Goal: Communication & Community: Connect with others

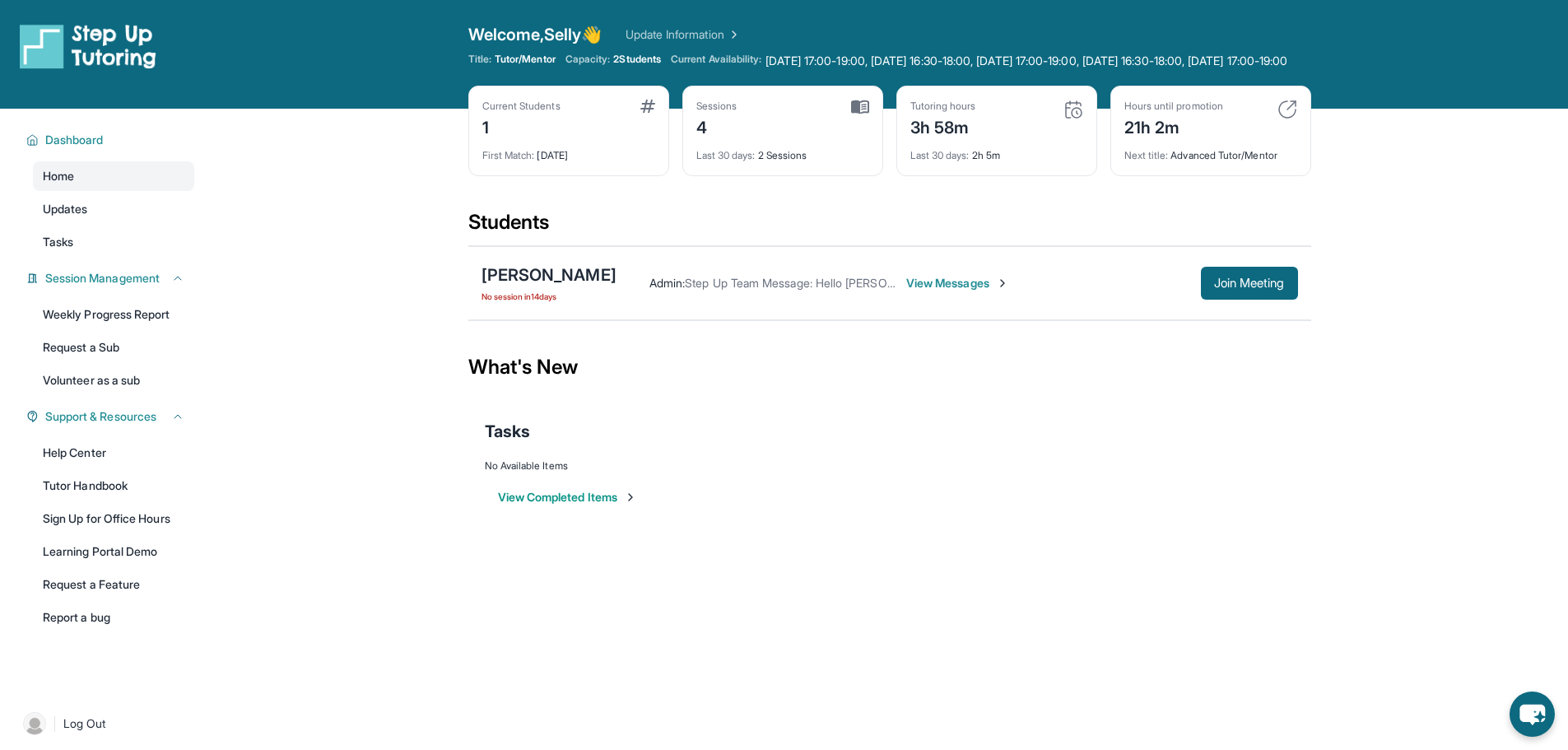
scroll to position [43, 0]
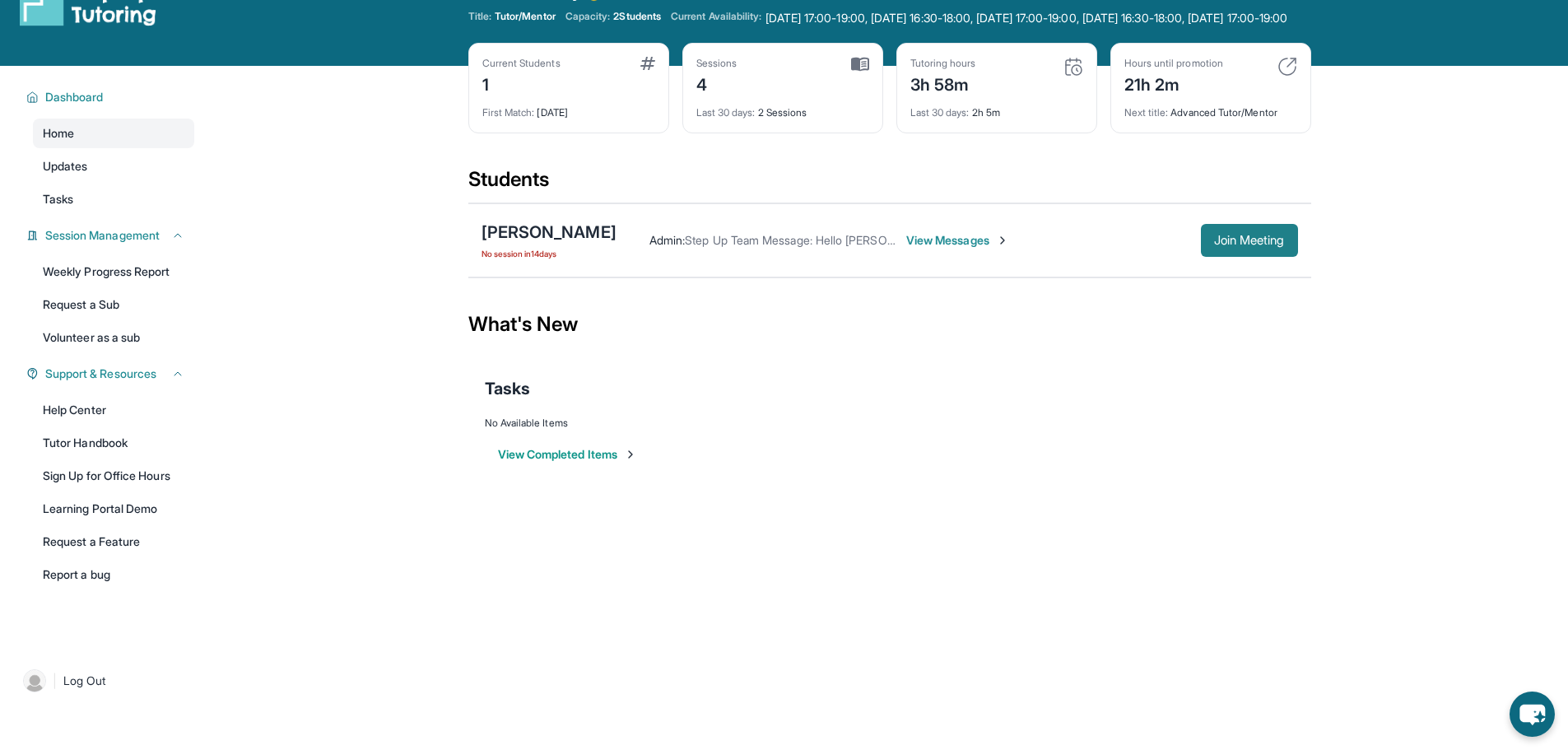
click at [1256, 257] on button "Join Meeting" at bounding box center [1249, 240] width 97 height 33
click at [960, 248] on span "View Messages" at bounding box center [957, 240] width 103 height 16
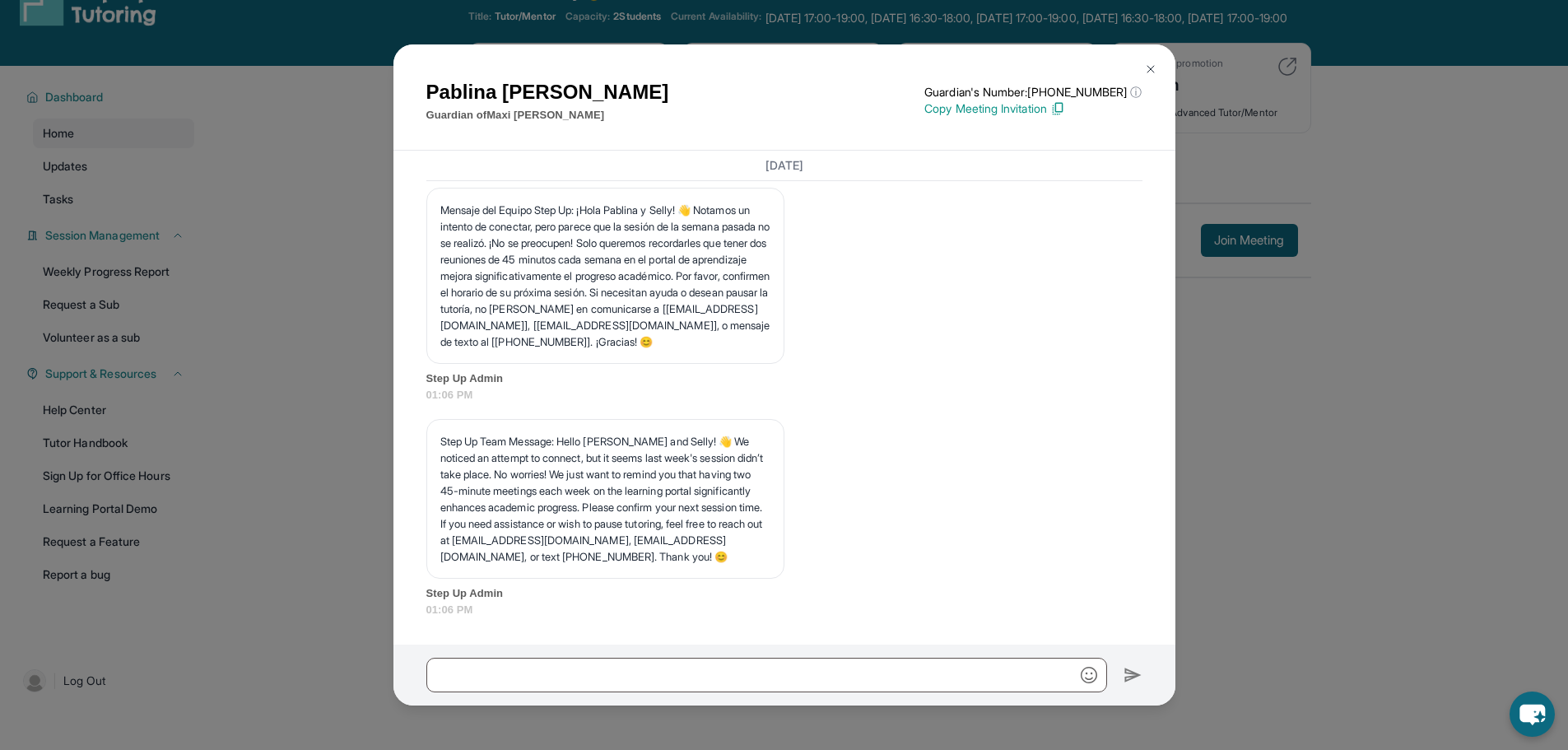
scroll to position [6609, 0]
click at [1004, 105] on p "Copy Meeting Invitation" at bounding box center [1033, 108] width 218 height 16
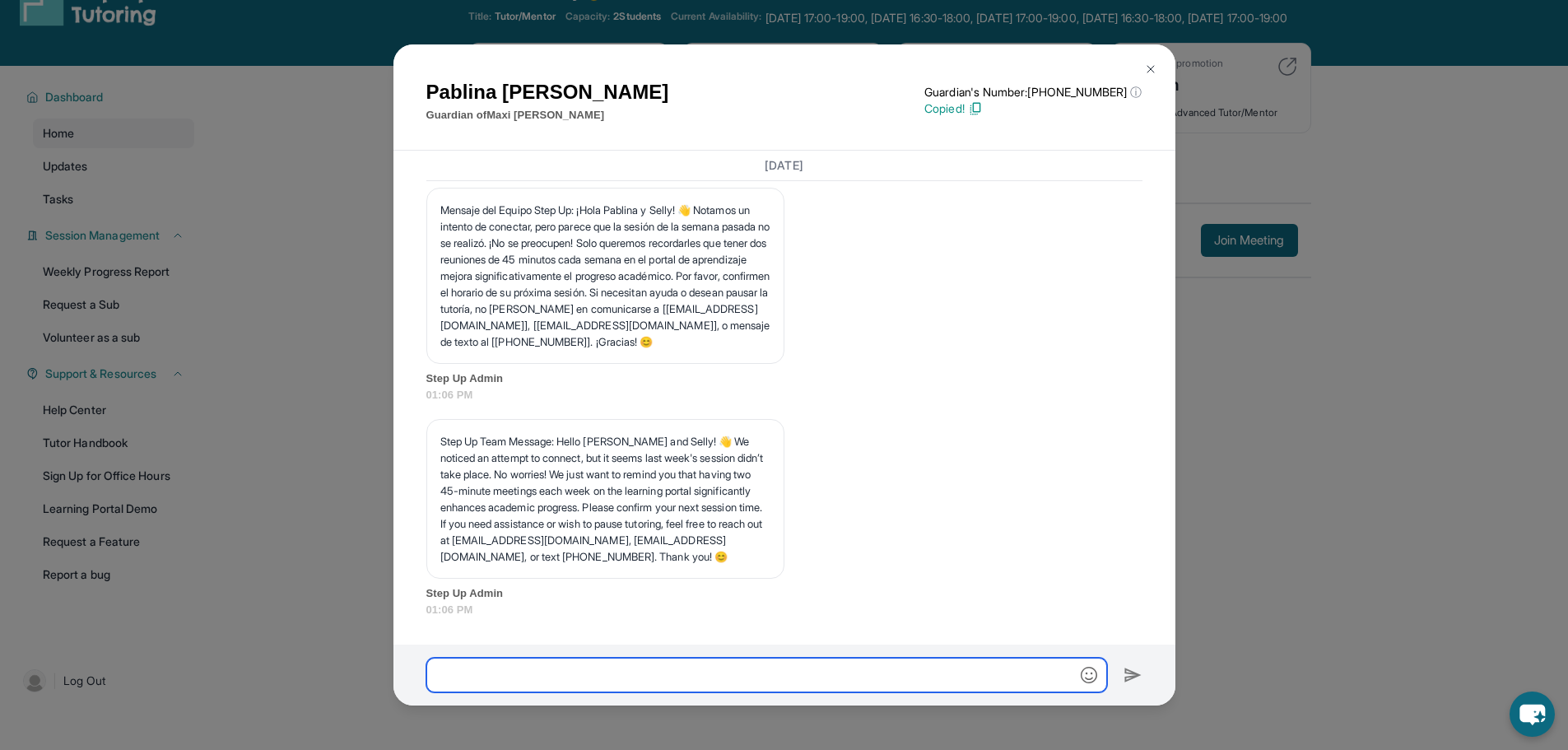
click at [899, 666] on input "text" at bounding box center [767, 675] width 681 height 35
paste input "**********"
type input "**********"
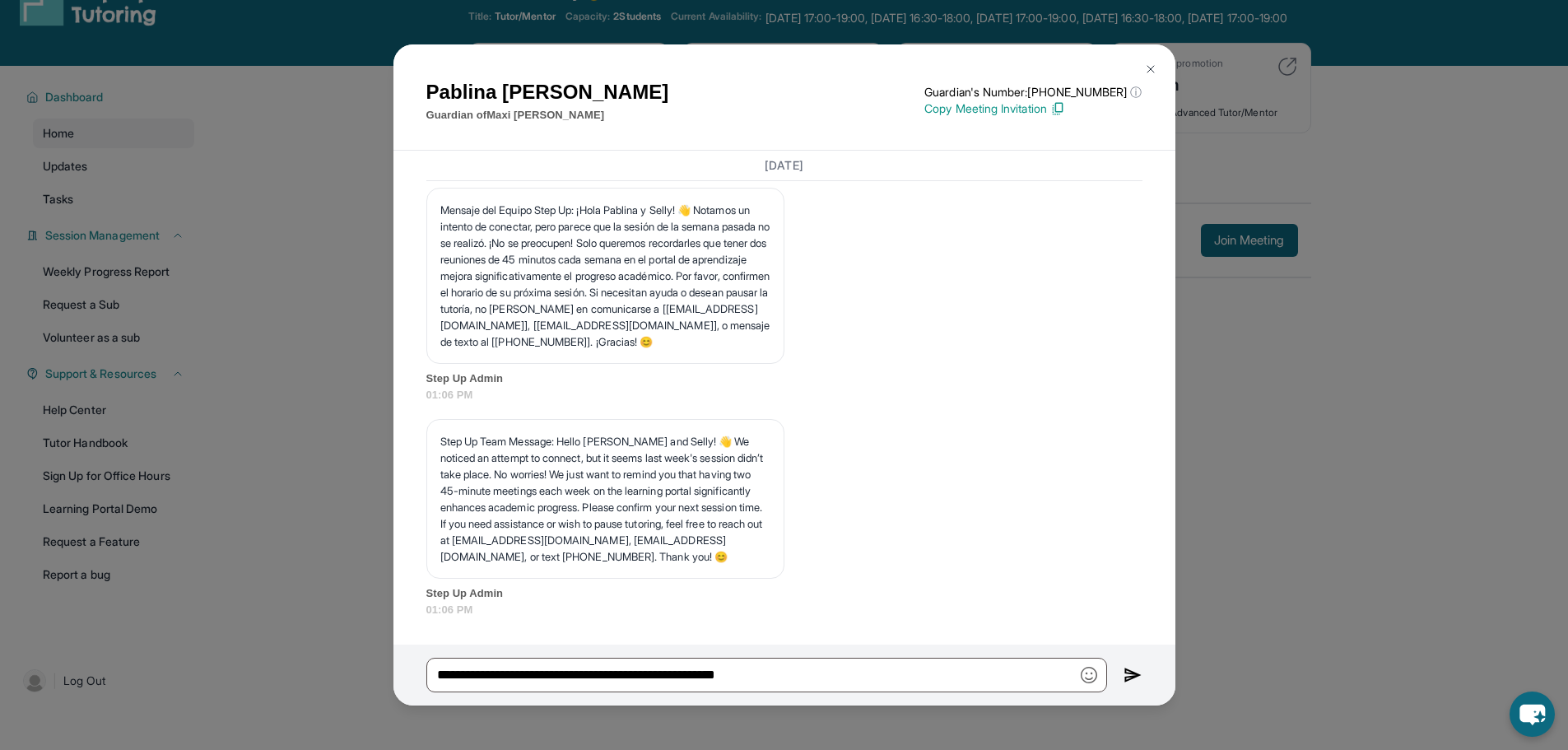
click at [1130, 669] on img at bounding box center [1134, 674] width 19 height 20
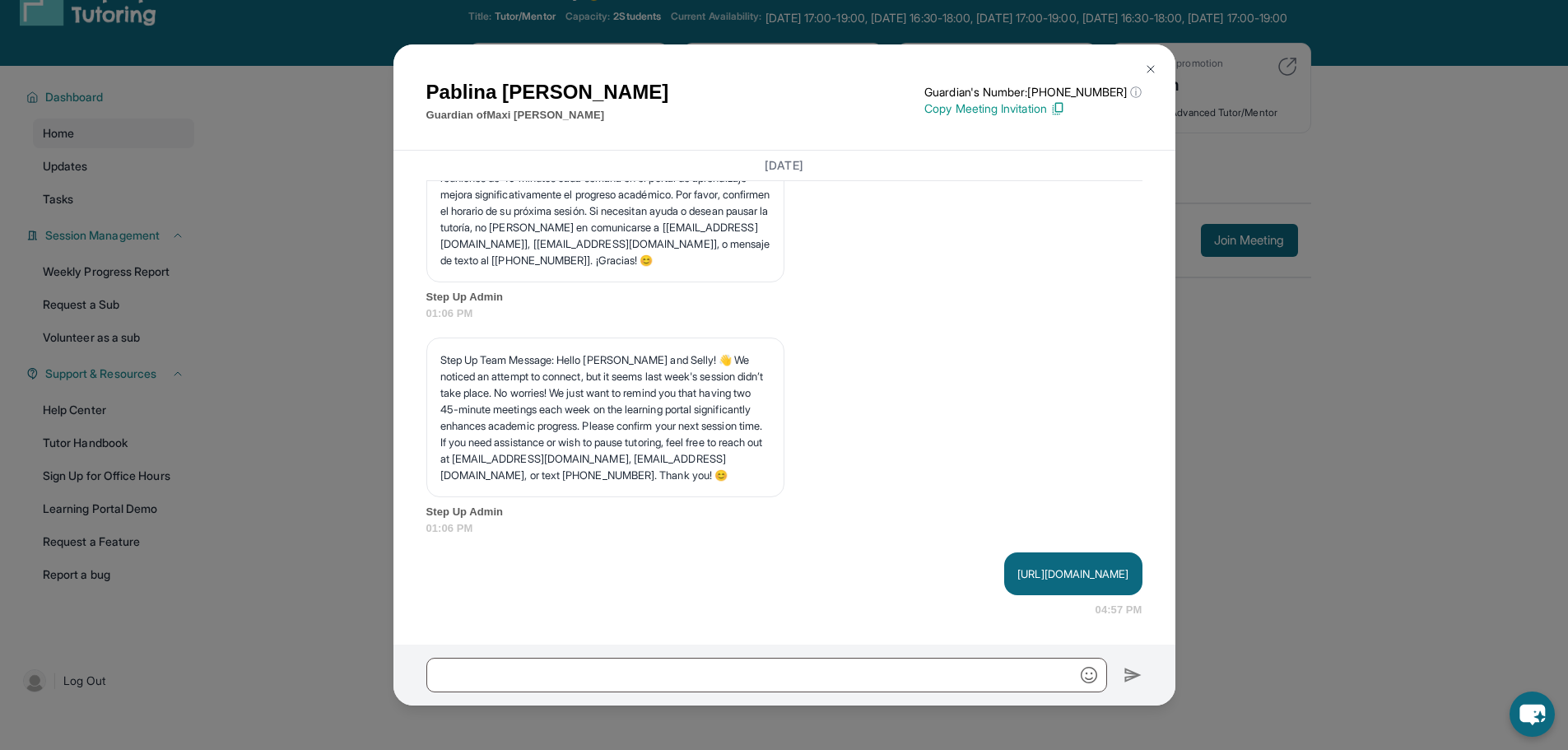
scroll to position [6691, 0]
click at [1155, 61] on button at bounding box center [1151, 69] width 33 height 33
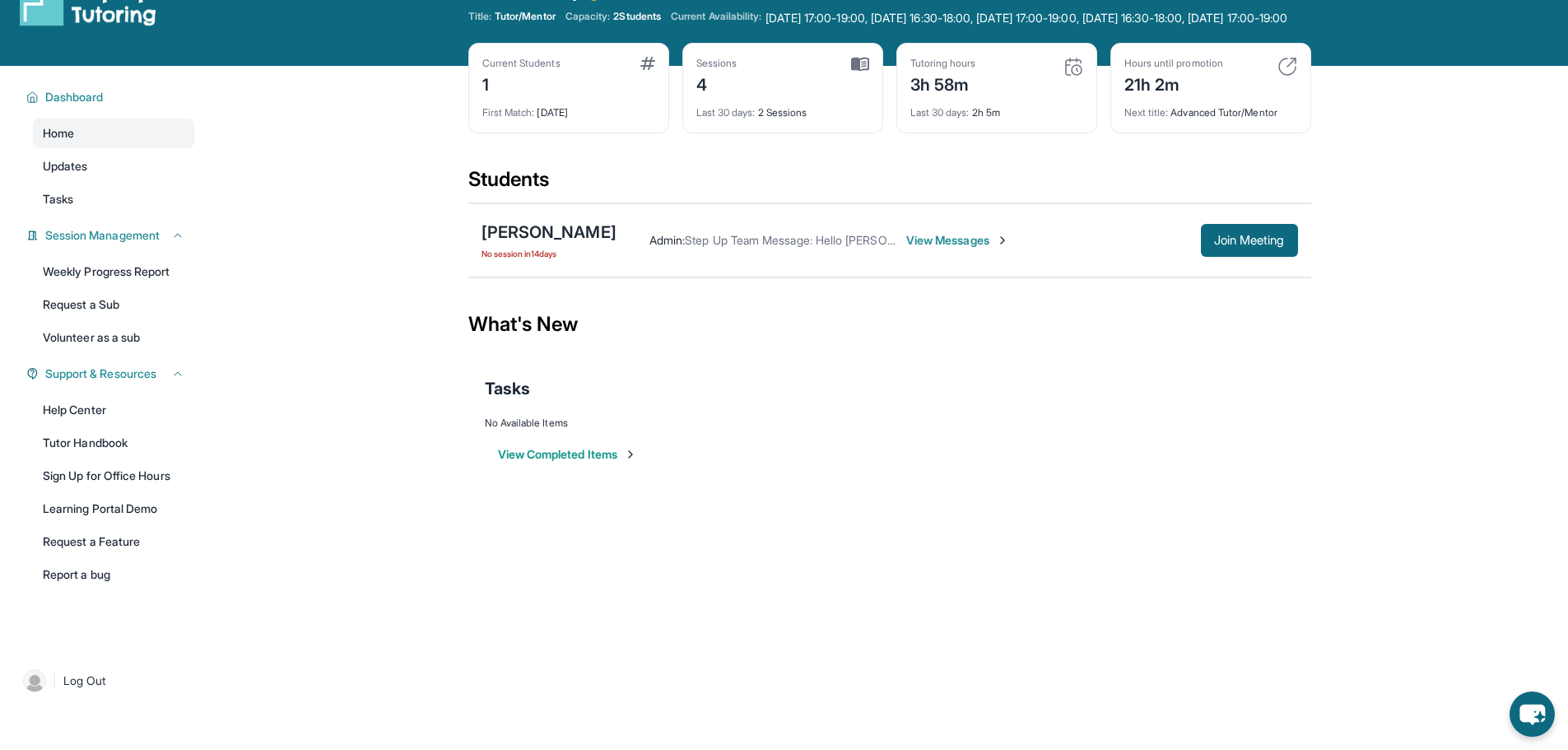
click at [965, 248] on span "View Messages" at bounding box center [957, 240] width 103 height 16
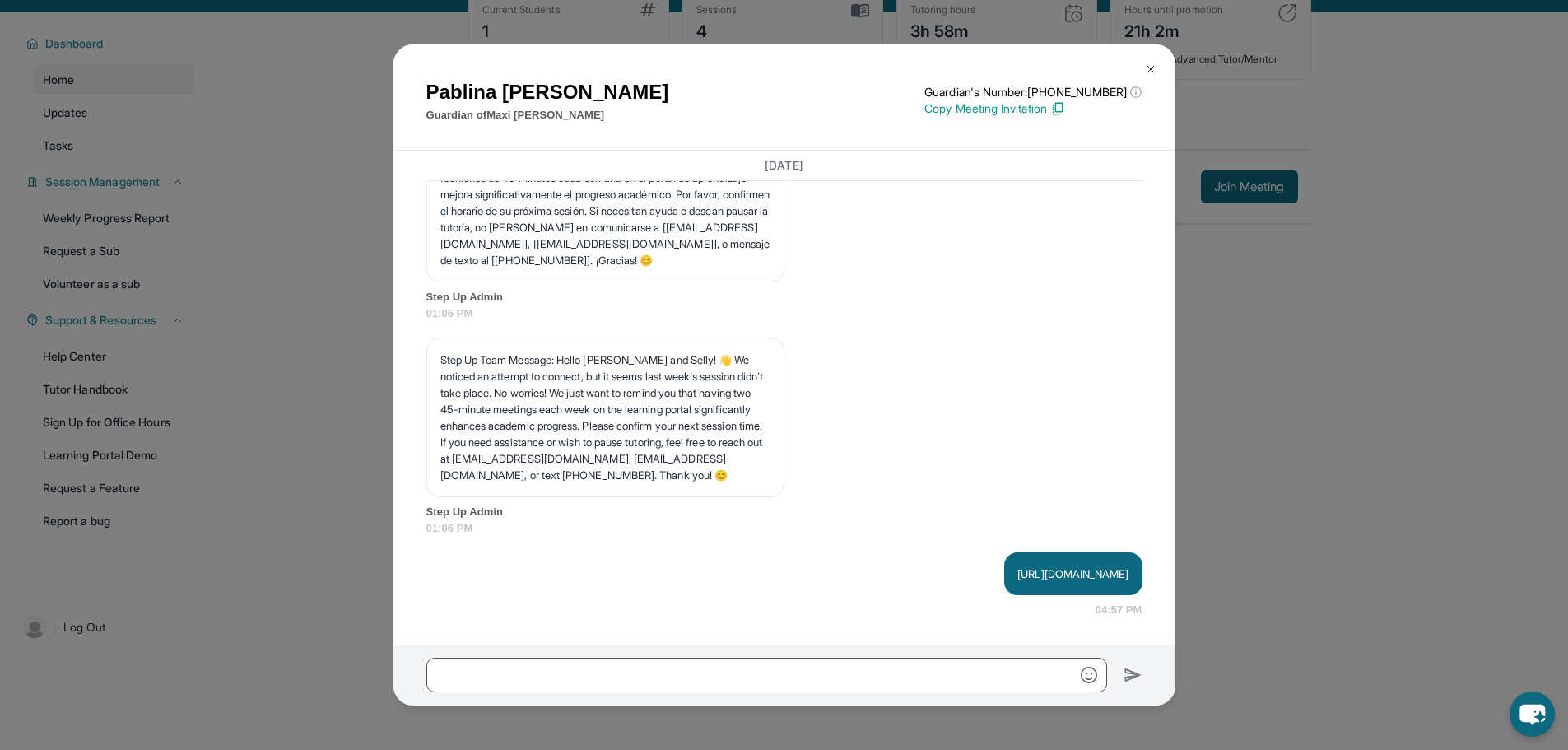
scroll to position [125, 0]
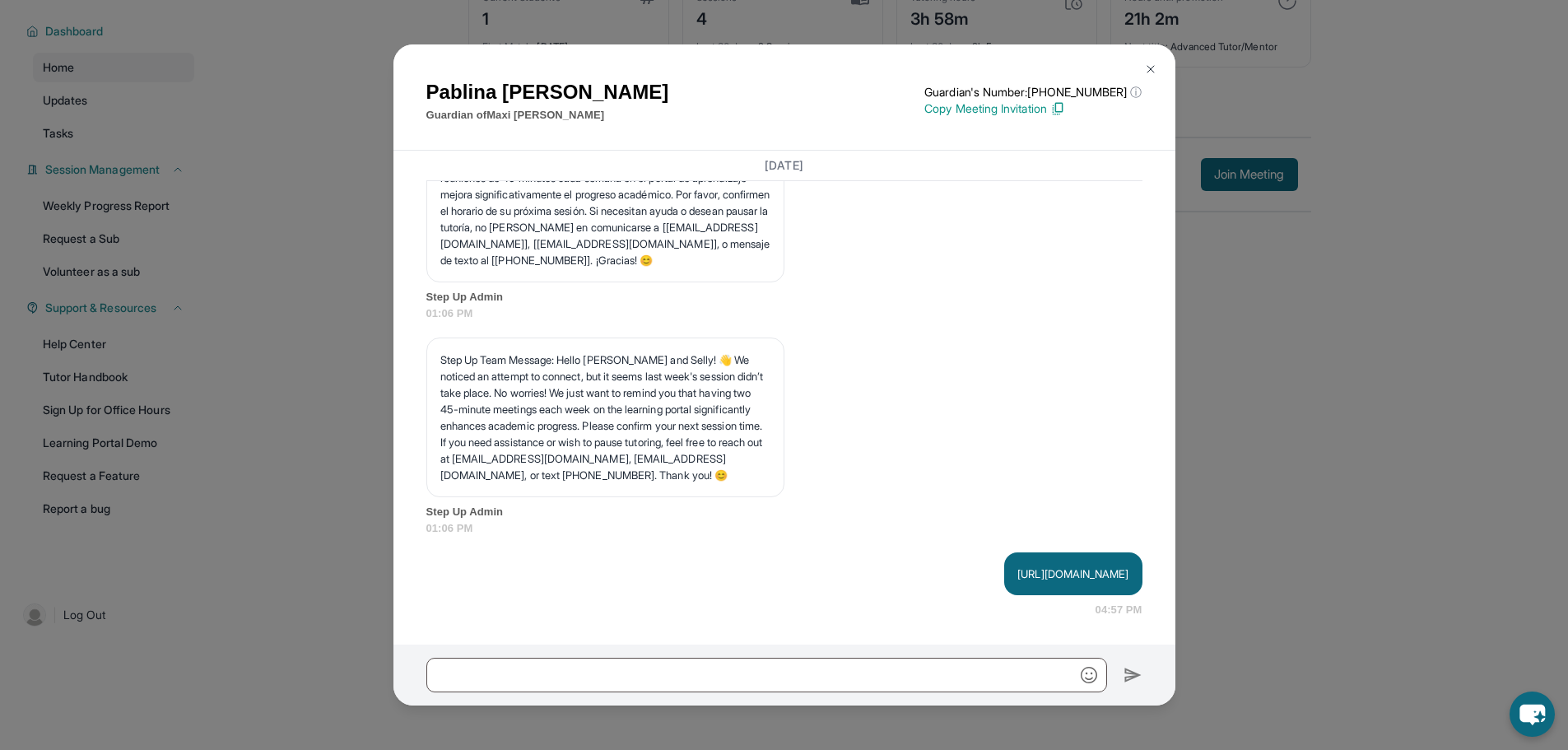
click at [1153, 59] on button at bounding box center [1151, 69] width 33 height 33
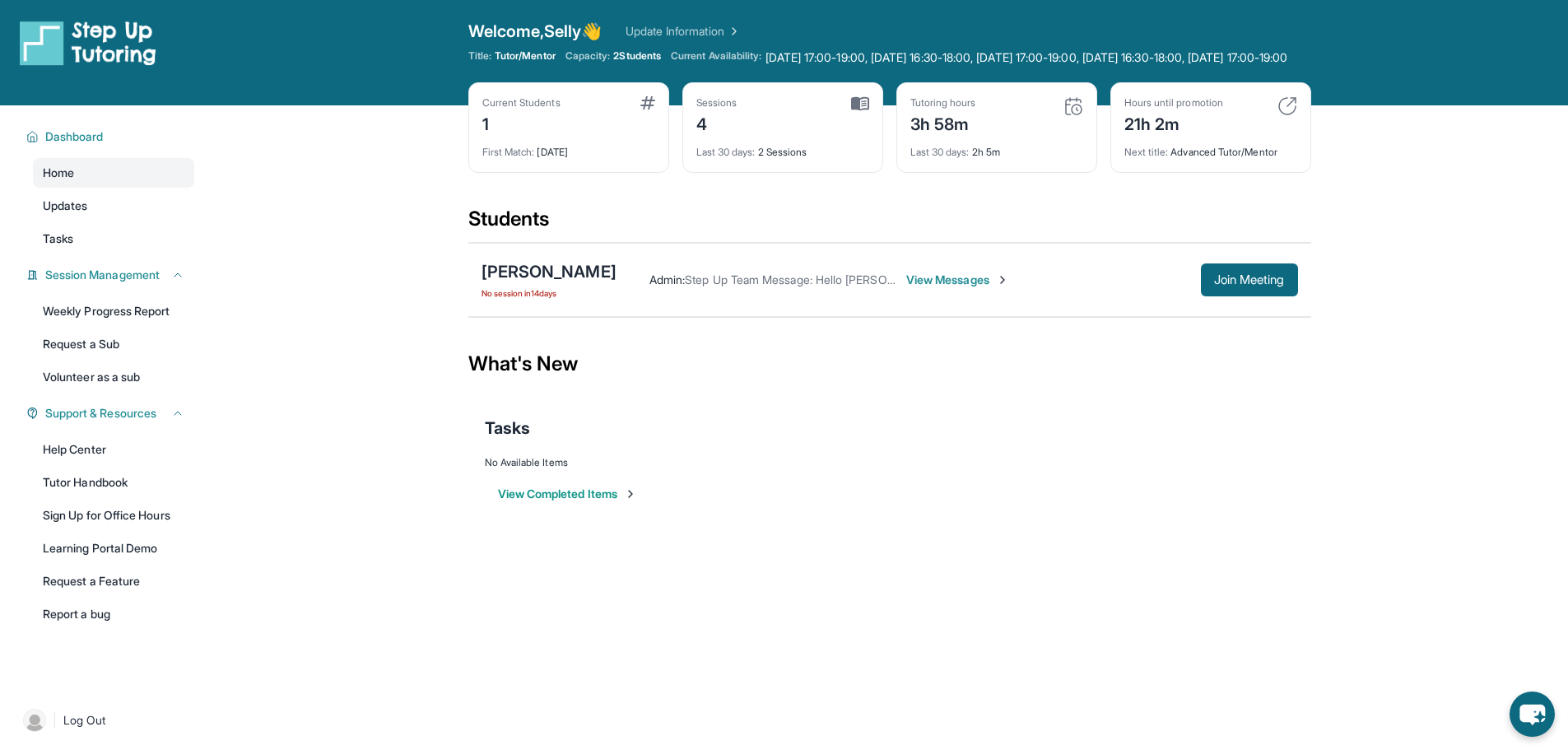
scroll to position [0, 0]
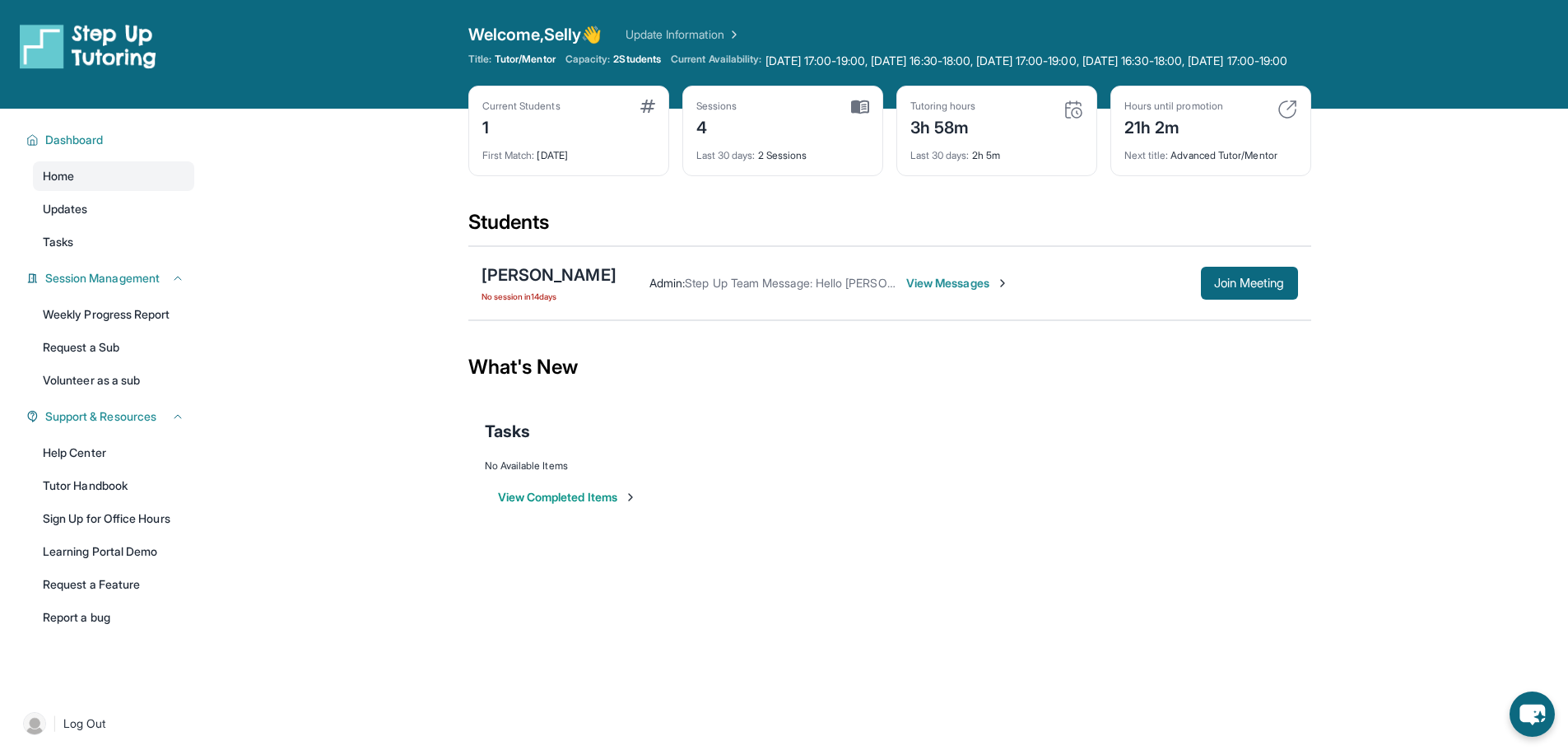
click at [947, 292] on span "View Messages" at bounding box center [957, 283] width 103 height 16
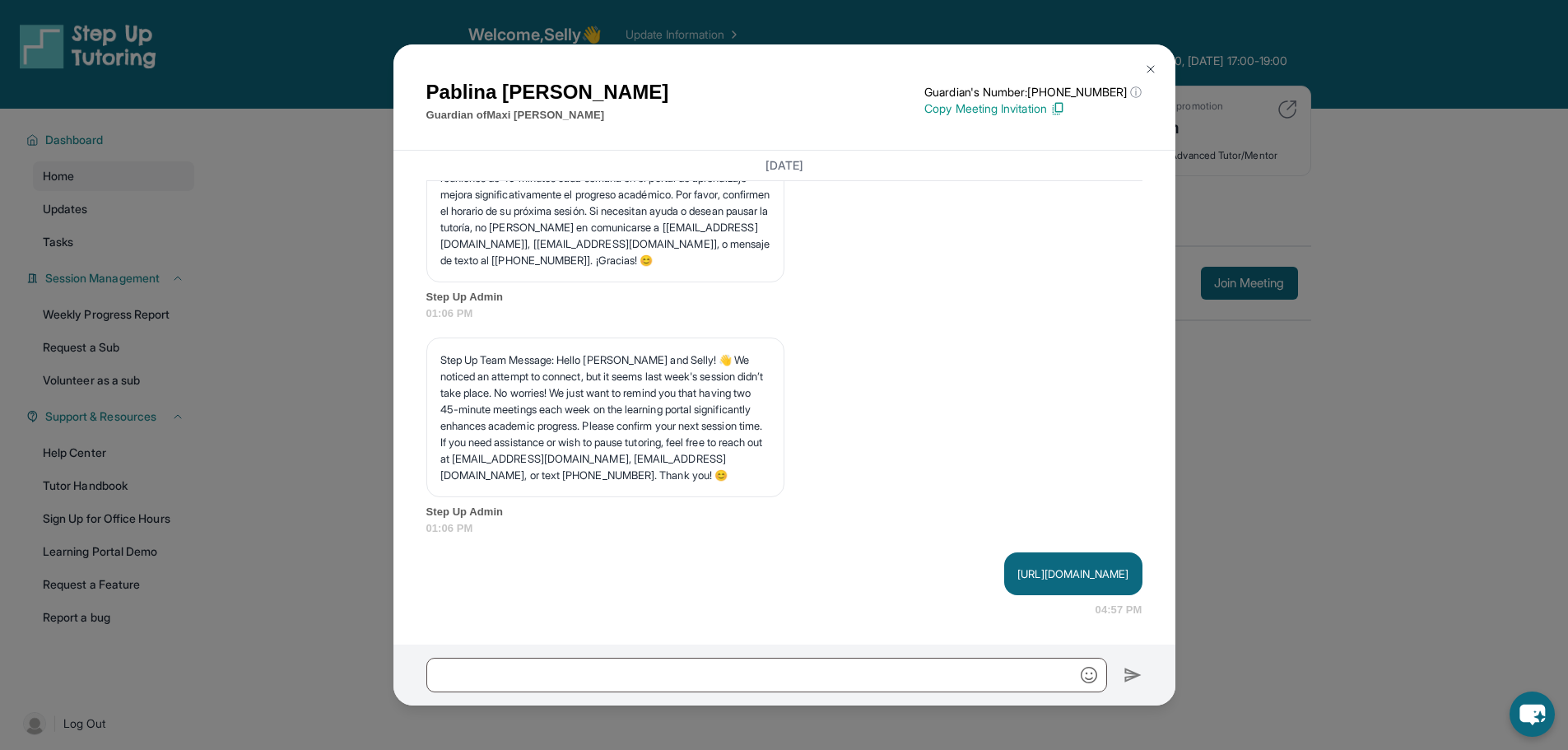
scroll to position [6691, 0]
click at [1154, 68] on img at bounding box center [1151, 69] width 13 height 13
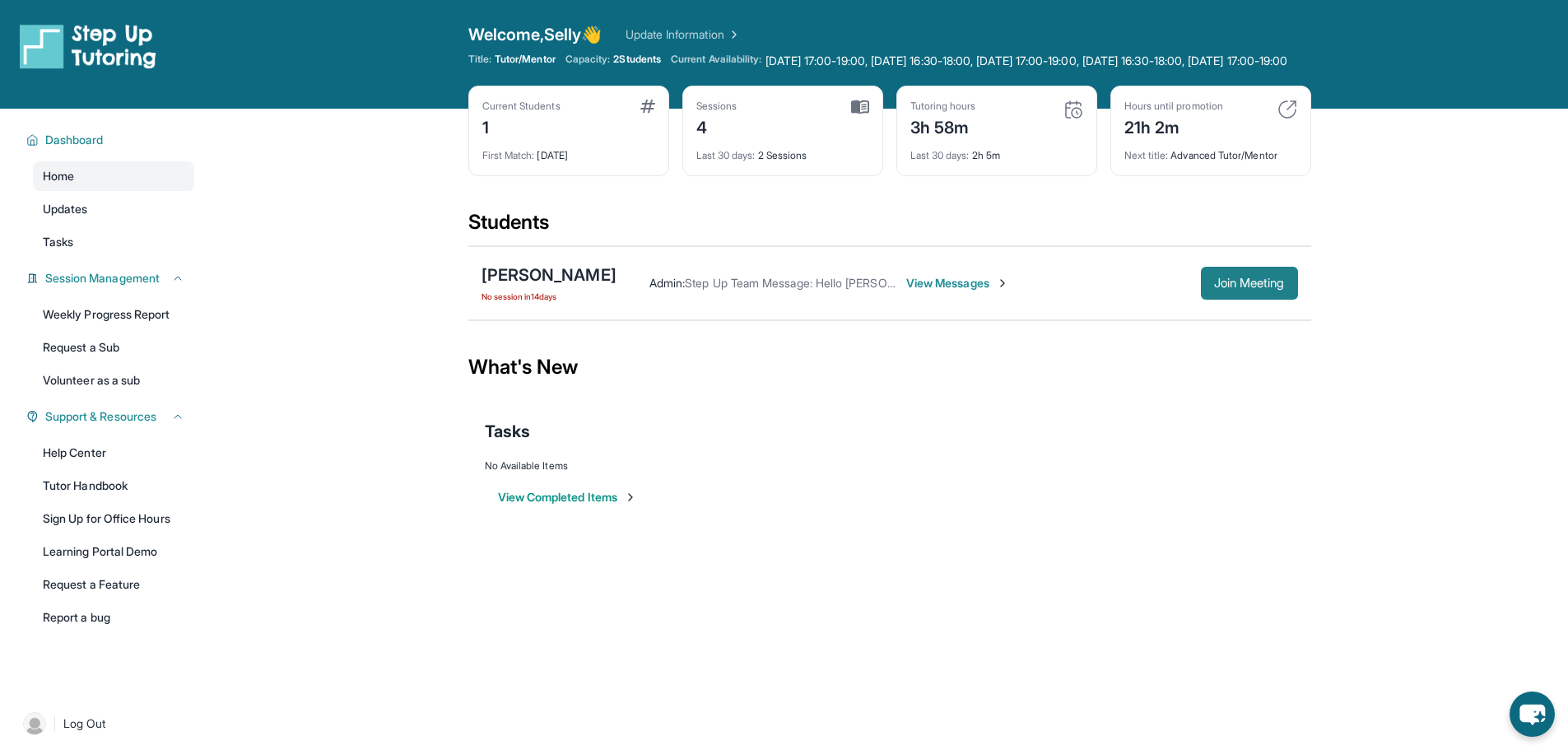
click at [1223, 288] on button "Join Meeting" at bounding box center [1249, 283] width 97 height 33
